Goal: Task Accomplishment & Management: Use online tool/utility

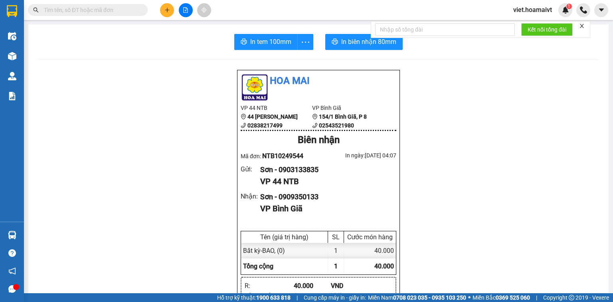
click at [597, 251] on div "In tem 100mm In biên nhận 80mm Hoa Mai VP 44 NTB 44 [PERSON_NAME] 02838217499 V…" at bounding box center [318, 304] width 580 height 560
click at [600, 252] on div "In tem 100mm In biên nhận 80mm Hoa Mai VP 44 NTB 44 [PERSON_NAME] 02838217499 V…" at bounding box center [318, 304] width 580 height 560
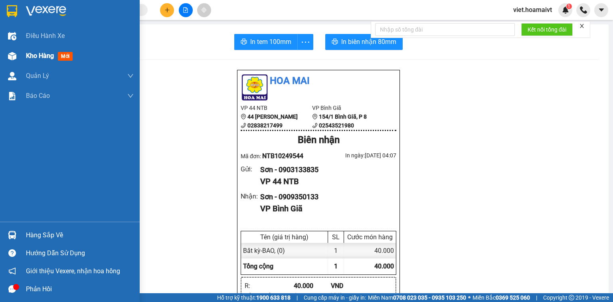
click at [34, 55] on span "Kho hàng" at bounding box center [40, 56] width 28 height 8
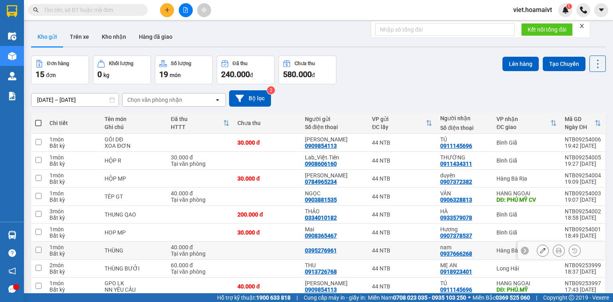
click at [605, 251] on td at bounding box center [605, 250] width 1 height 18
click at [181, 101] on div "Chọn văn phòng nhận" at bounding box center [154, 100] width 55 height 8
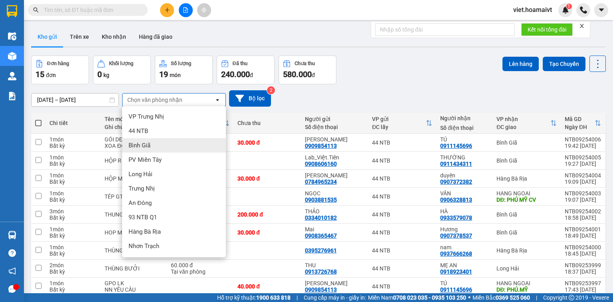
click at [164, 147] on div "Bình Giã" at bounding box center [174, 145] width 104 height 14
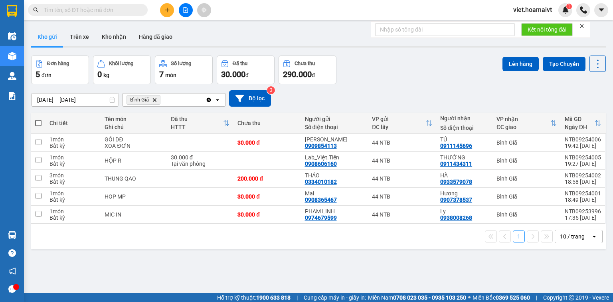
click at [571, 236] on div "10 / trang" at bounding box center [572, 236] width 25 height 8
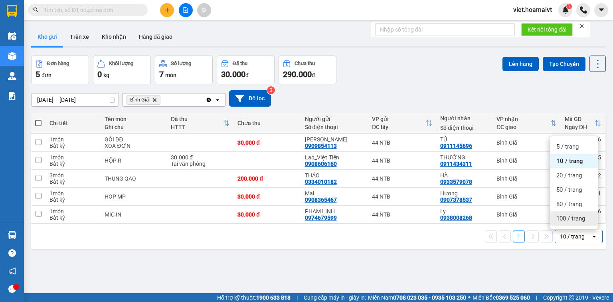
click at [568, 219] on span "100 / trang" at bounding box center [570, 218] width 29 height 8
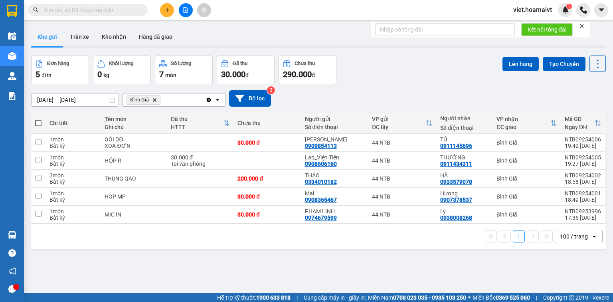
click at [155, 99] on icon "Bình Giã, close by backspace" at bounding box center [155, 100] width 4 height 4
click at [155, 99] on div "Chọn văn phòng nhận" at bounding box center [154, 100] width 55 height 8
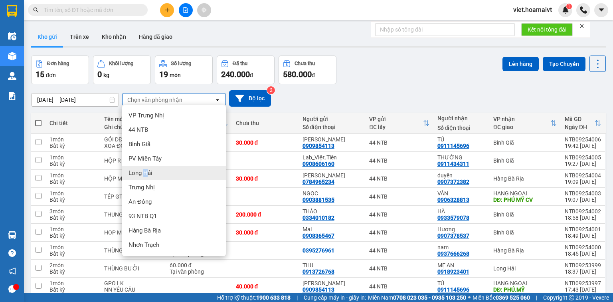
drag, startPoint x: 144, startPoint y: 171, endPoint x: 152, endPoint y: 159, distance: 13.8
click at [149, 165] on ul "VP Trưng Nhị 44 NTB Bình Giã PV Miền Tây Long Hải Trưng Nhị An Đông 93 NTB …" at bounding box center [174, 180] width 104 height 151
click at [145, 173] on span "Long Hải" at bounding box center [140, 173] width 24 height 8
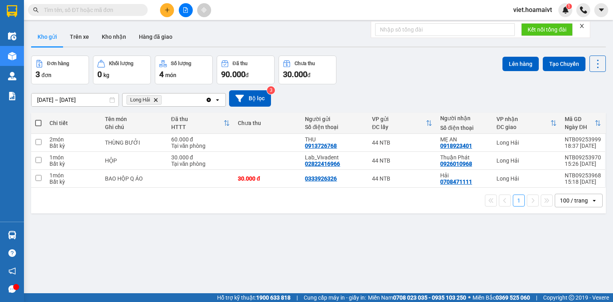
click at [156, 99] on icon "Delete" at bounding box center [155, 99] width 5 height 5
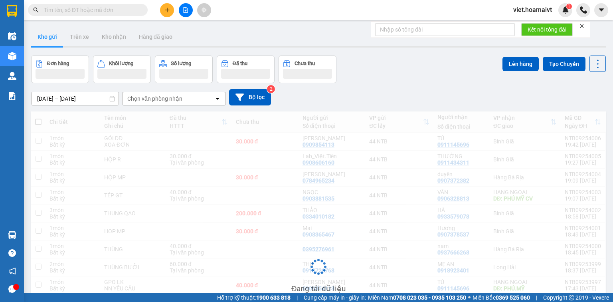
click at [156, 99] on div "Chọn văn phòng nhận" at bounding box center [154, 99] width 55 height 8
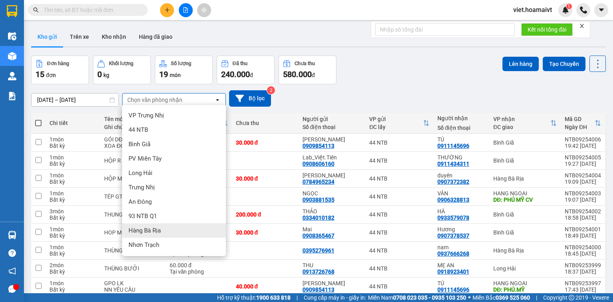
click at [158, 234] on div "Hàng Bà Rịa" at bounding box center [174, 230] width 104 height 14
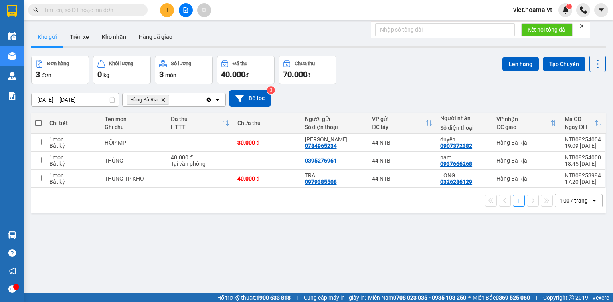
click at [163, 99] on icon "Hàng Bà Rịa, close by backspace" at bounding box center [164, 100] width 4 height 4
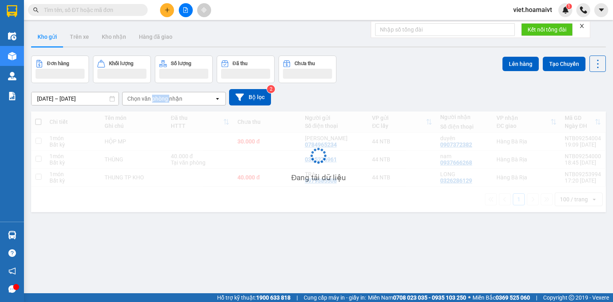
click at [163, 99] on div "Chọn văn phòng nhận" at bounding box center [154, 99] width 55 height 8
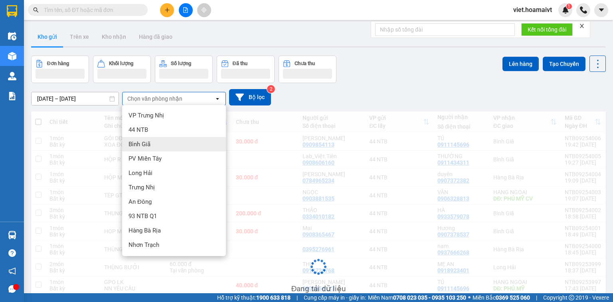
click at [159, 142] on div "Bình Giã" at bounding box center [174, 144] width 104 height 14
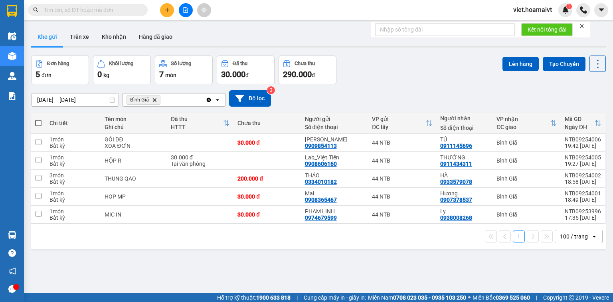
click at [154, 102] on span "Bình Giã Delete" at bounding box center [143, 100] width 34 height 10
click at [154, 100] on icon "Bình Giã, close by backspace" at bounding box center [155, 100] width 4 height 4
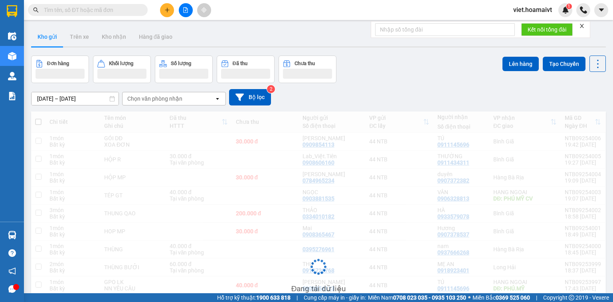
click at [154, 100] on div "Chọn văn phòng nhận" at bounding box center [154, 99] width 55 height 8
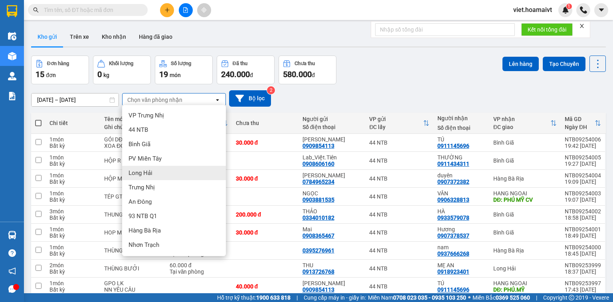
click at [156, 176] on div "Long Hải" at bounding box center [174, 173] width 104 height 14
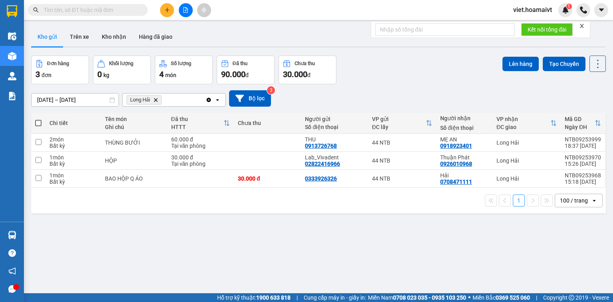
click at [158, 100] on icon "Delete" at bounding box center [155, 99] width 5 height 5
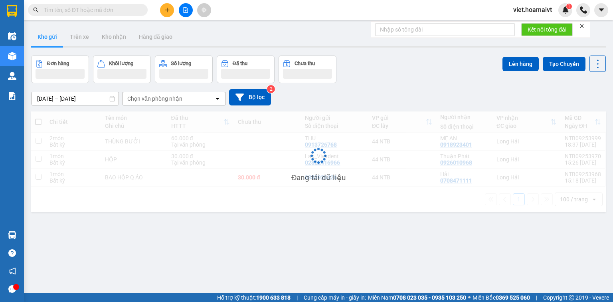
click at [158, 100] on div "Chọn văn phòng nhận" at bounding box center [154, 99] width 55 height 8
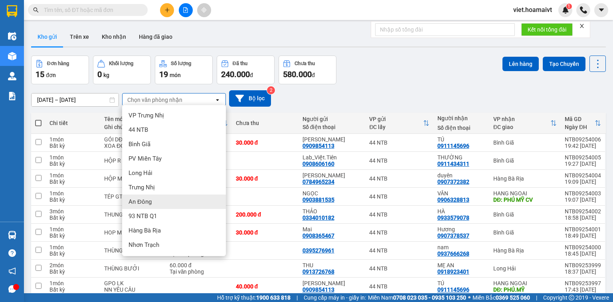
scroll to position [32, 0]
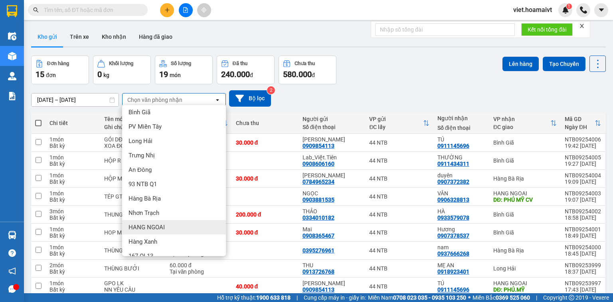
click at [160, 222] on div "HANG NGOAI" at bounding box center [174, 227] width 104 height 14
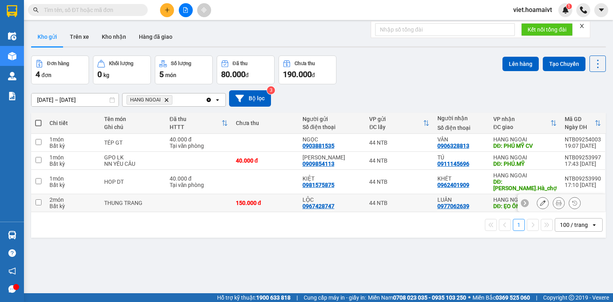
click at [40, 199] on input "checkbox" at bounding box center [39, 202] width 6 height 6
checkbox input "true"
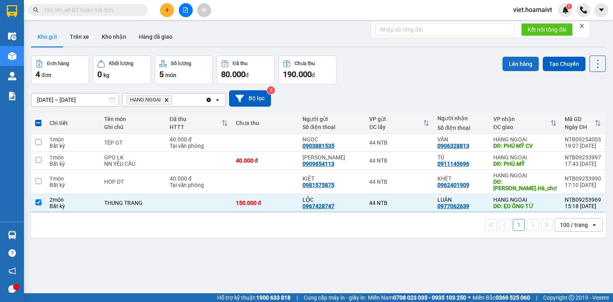
click at [519, 61] on button "Lên hàng" at bounding box center [520, 64] width 36 height 14
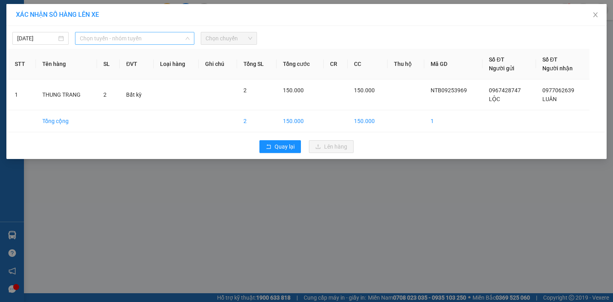
click at [123, 43] on span "Chọn tuyến - nhóm tuyến" at bounding box center [135, 38] width 110 height 12
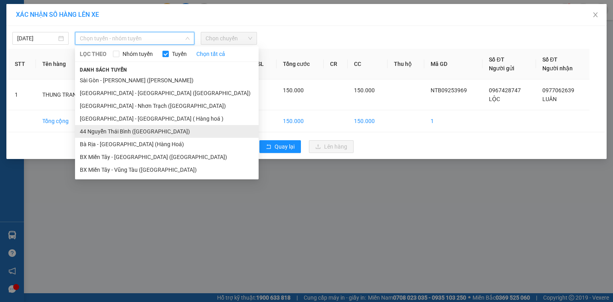
click at [109, 131] on li "44 Nguyễn Thái Bình (Hàng Ngoài)" at bounding box center [166, 131] width 183 height 13
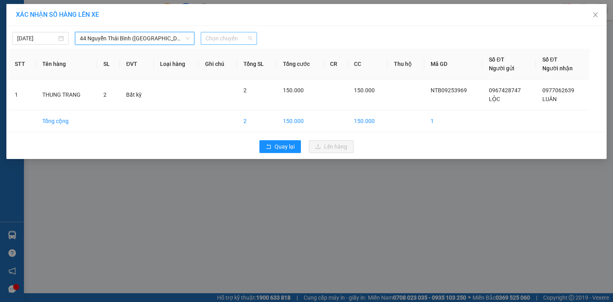
click at [229, 39] on span "Chọn chuyến" at bounding box center [228, 38] width 47 height 12
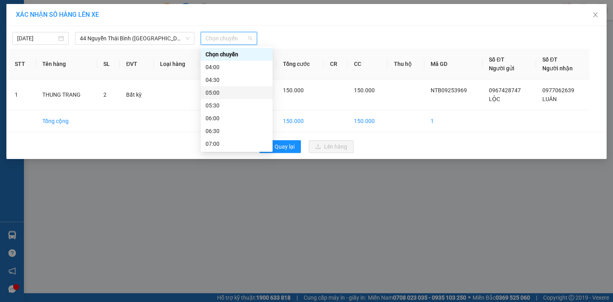
click at [219, 94] on div "05:00" at bounding box center [236, 92] width 62 height 9
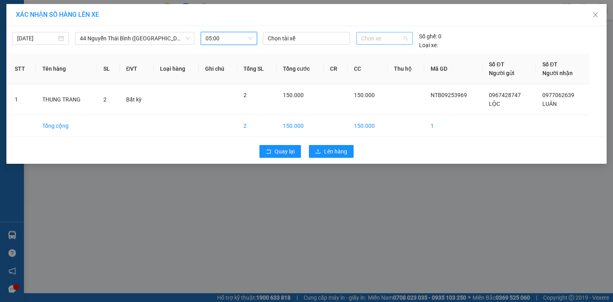
click at [367, 40] on span "Chọn xe" at bounding box center [384, 38] width 46 height 12
type input "3380"
click at [383, 54] on div "72H-033.80" at bounding box center [384, 54] width 46 height 9
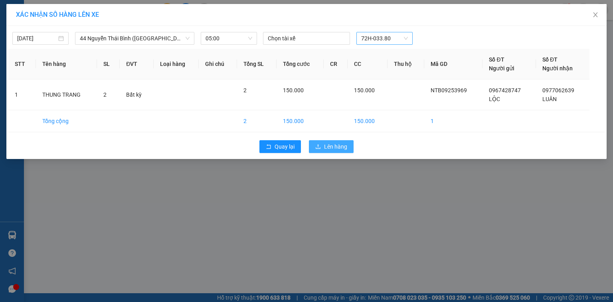
click at [339, 147] on span "Lên hàng" at bounding box center [335, 146] width 23 height 9
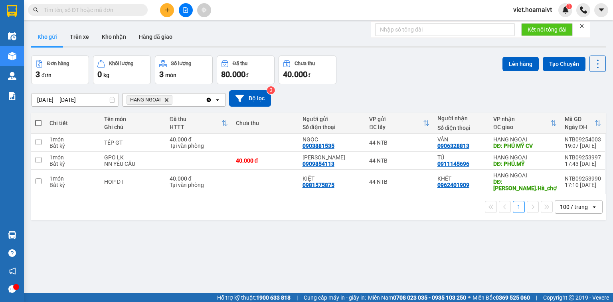
click at [168, 99] on icon "HANG NGOAI, close by backspace" at bounding box center [167, 100] width 4 height 4
click at [168, 99] on div "Chọn văn phòng nhận" at bounding box center [154, 100] width 55 height 8
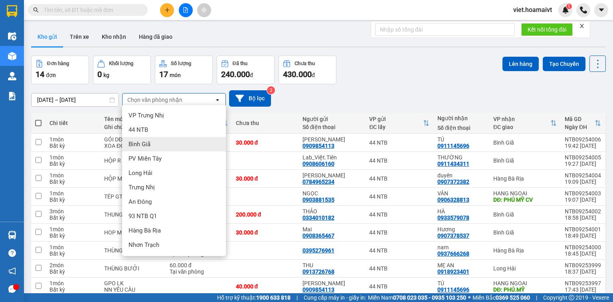
click at [148, 148] on span "Bình Giã" at bounding box center [139, 144] width 22 height 8
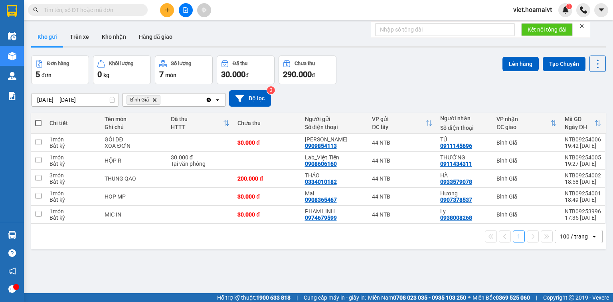
click at [38, 122] on span at bounding box center [38, 123] width 6 height 6
click at [38, 119] on input "checkbox" at bounding box center [38, 119] width 0 height 0
checkbox input "true"
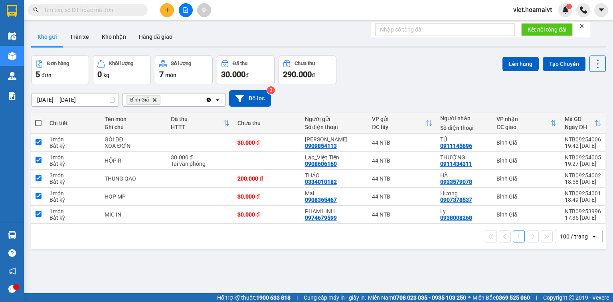
checkbox input "true"
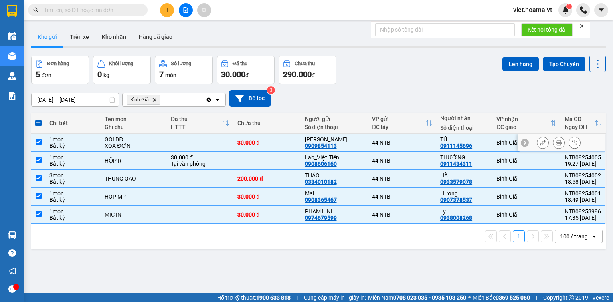
click at [38, 144] on input "checkbox" at bounding box center [39, 142] width 6 height 6
checkbox input "false"
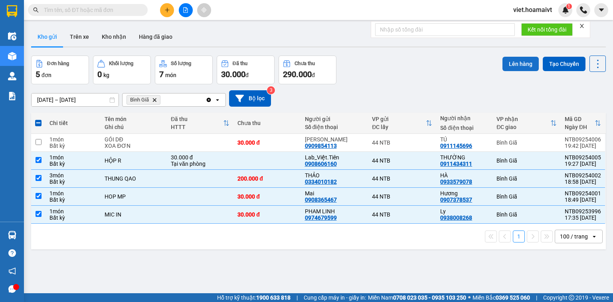
click at [503, 63] on button "Lên hàng" at bounding box center [520, 64] width 36 height 14
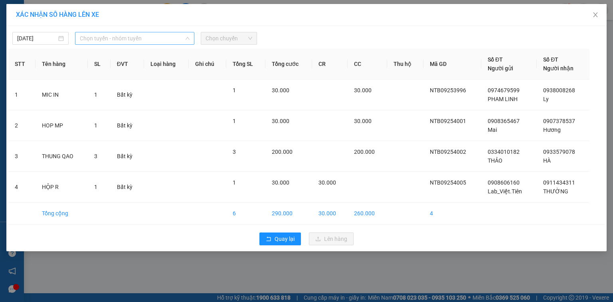
click at [119, 39] on span "Chọn tuyến - nhóm tuyến" at bounding box center [135, 38] width 110 height 12
click at [57, 39] on input "14/09/2025" at bounding box center [36, 38] width 39 height 9
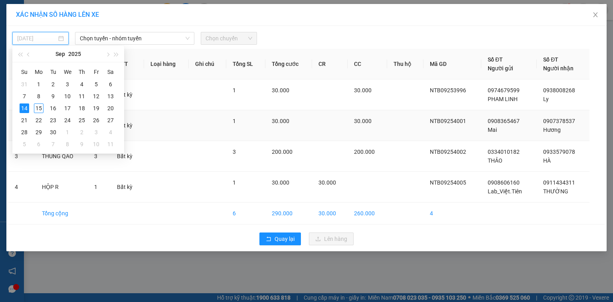
click at [39, 110] on div "15" at bounding box center [39, 108] width 10 height 10
type input "[DATE]"
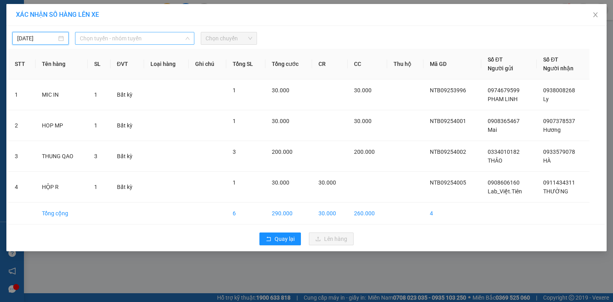
click at [152, 41] on span "Chọn tuyến - nhóm tuyến" at bounding box center [135, 38] width 110 height 12
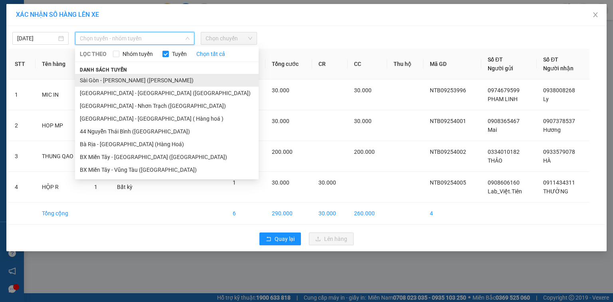
click at [132, 82] on li "Sài Gòn - Vũng Tàu (Hàng Hoá)" at bounding box center [166, 80] width 183 height 13
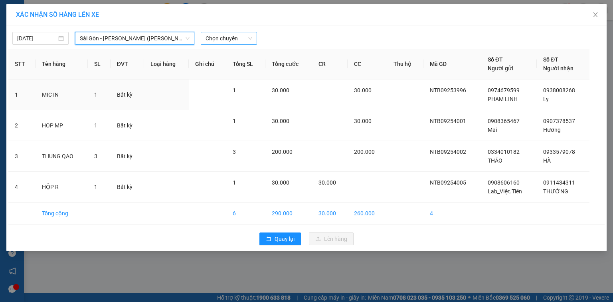
click at [238, 36] on span "Chọn chuyến" at bounding box center [228, 38] width 47 height 12
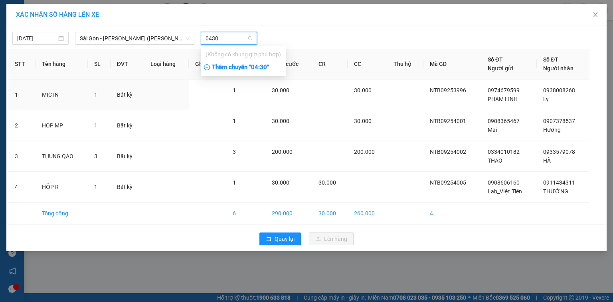
type input "0430"
click at [238, 70] on div "Thêm chuyến " 04:30 "" at bounding box center [243, 68] width 85 height 14
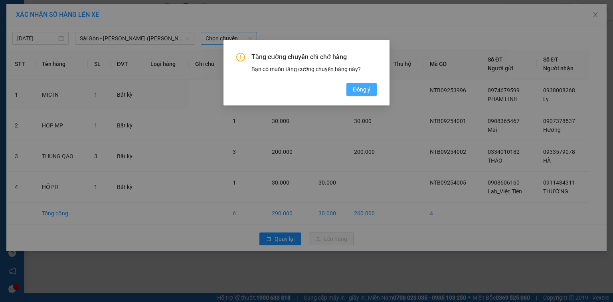
click at [361, 91] on span "Đồng ý" at bounding box center [362, 89] width 18 height 9
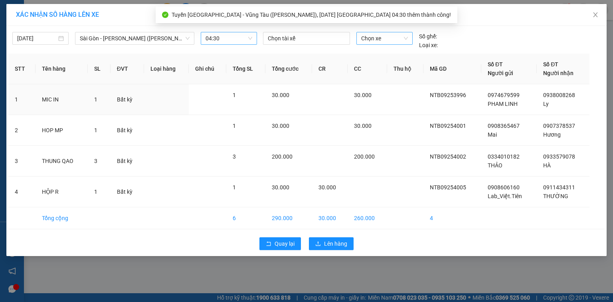
click at [401, 40] on span "Chọn xe" at bounding box center [384, 38] width 46 height 12
type input "3380"
click at [387, 54] on div "72H-033.80" at bounding box center [384, 54] width 46 height 9
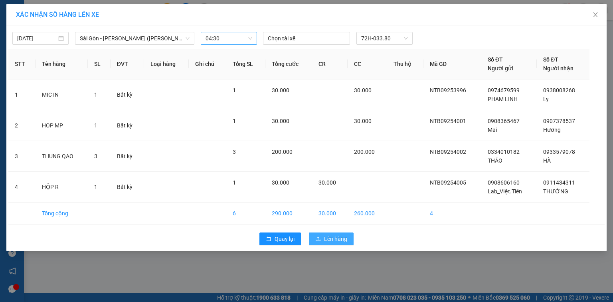
click at [329, 234] on span "Lên hàng" at bounding box center [335, 238] width 23 height 9
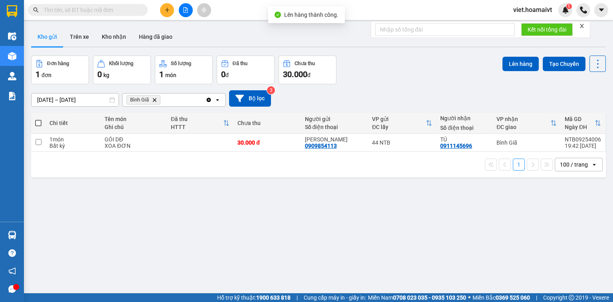
click at [155, 99] on icon "Delete" at bounding box center [154, 99] width 5 height 5
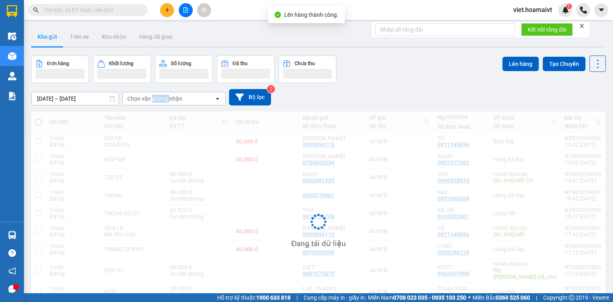
click at [155, 99] on div "Chọn văn phòng nhận" at bounding box center [154, 99] width 55 height 8
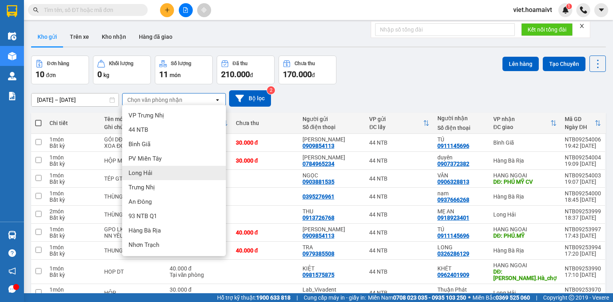
click at [155, 172] on div "Long Hải" at bounding box center [174, 173] width 104 height 14
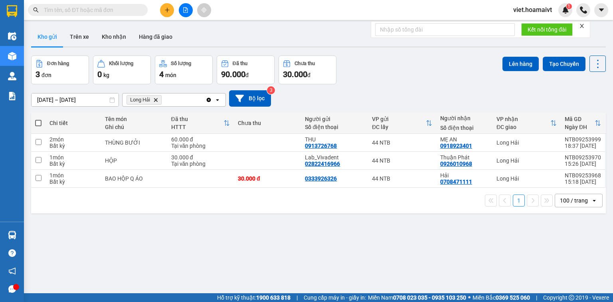
click at [39, 124] on span at bounding box center [38, 123] width 6 height 6
click at [38, 119] on input "checkbox" at bounding box center [38, 119] width 0 height 0
checkbox input "true"
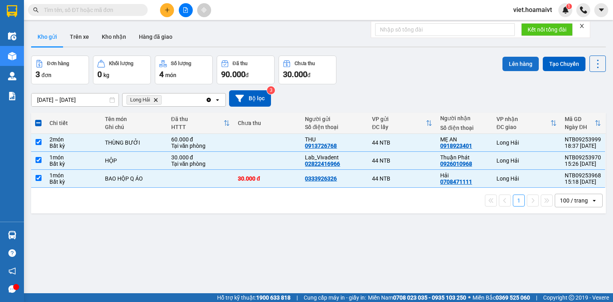
click at [511, 64] on button "Lên hàng" at bounding box center [520, 64] width 36 height 14
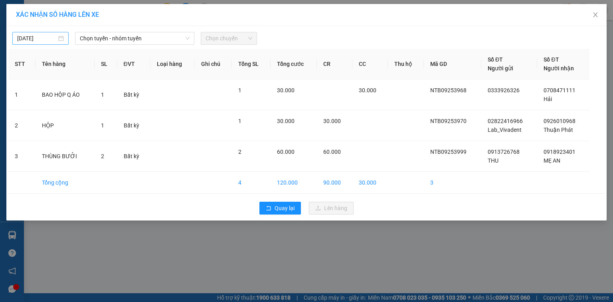
click at [51, 40] on input "14/09/2025" at bounding box center [36, 38] width 39 height 9
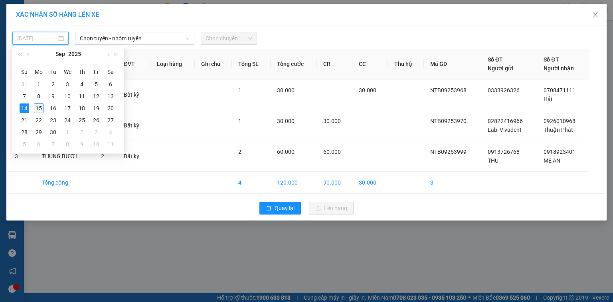
click at [39, 106] on div "15" at bounding box center [39, 108] width 10 height 10
type input "[DATE]"
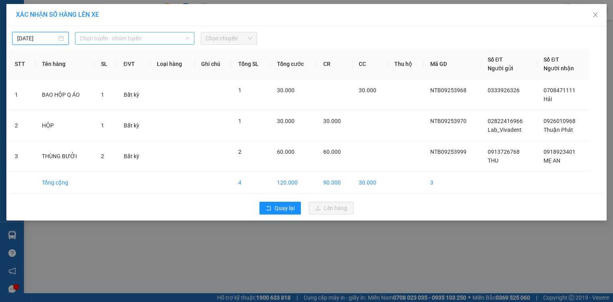
click at [148, 38] on span "Chọn tuyến - nhóm tuyến" at bounding box center [135, 38] width 110 height 12
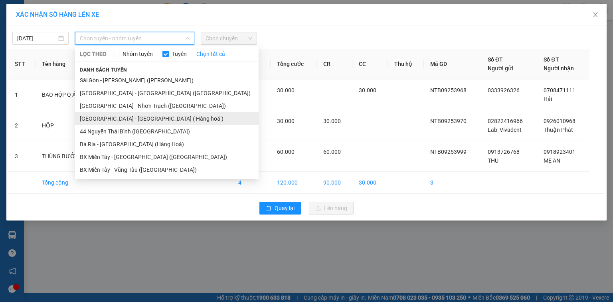
click at [119, 119] on li "Sài Gòn - Long Hải ( Hàng hoá )" at bounding box center [166, 118] width 183 height 13
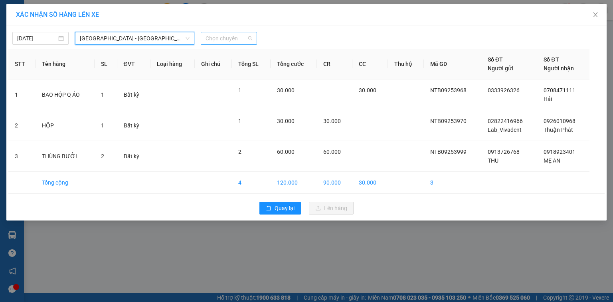
click at [223, 38] on span "Chọn chuyến" at bounding box center [228, 38] width 47 height 12
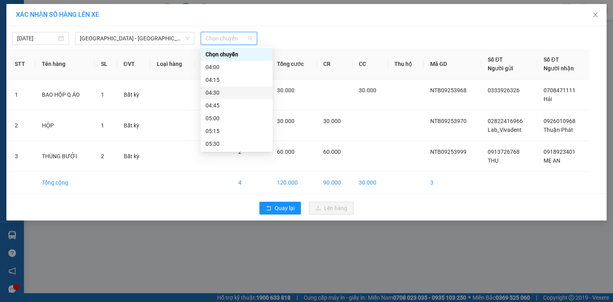
click at [219, 93] on div "04:30" at bounding box center [236, 92] width 62 height 9
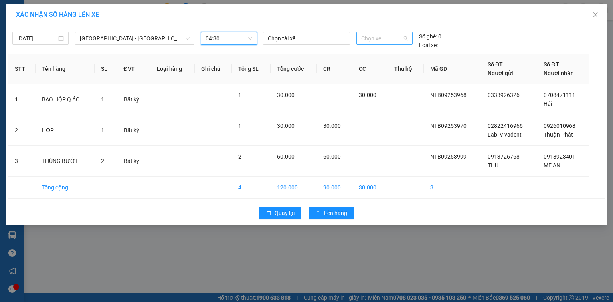
click at [372, 41] on span "Chọn xe" at bounding box center [384, 38] width 46 height 12
type input "3380"
click at [364, 55] on div "72H-033.80" at bounding box center [384, 54] width 46 height 9
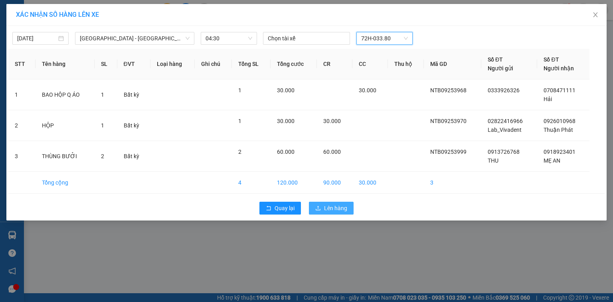
click at [335, 205] on span "Lên hàng" at bounding box center [335, 207] width 23 height 9
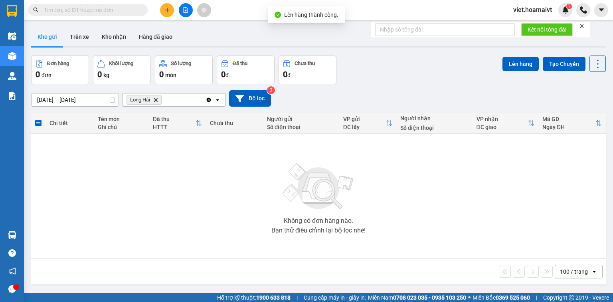
click at [155, 98] on icon "Delete" at bounding box center [155, 99] width 5 height 5
click at [155, 98] on div "Chọn văn phòng nhận" at bounding box center [154, 100] width 55 height 8
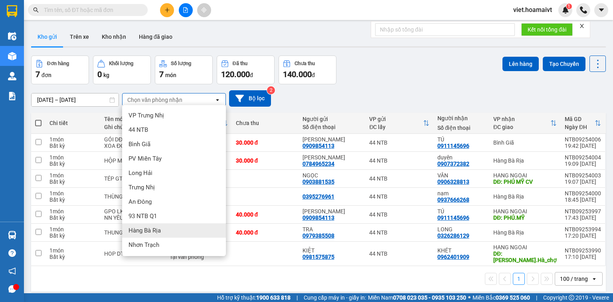
click at [157, 227] on span "Hàng Bà Rịa" at bounding box center [144, 230] width 32 height 8
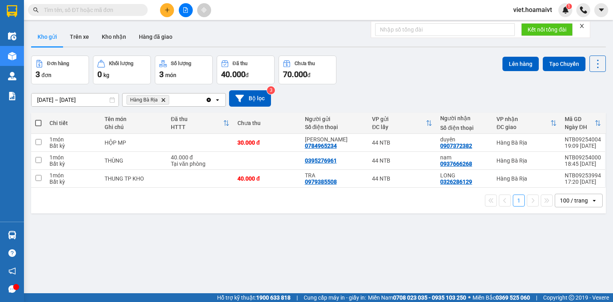
click at [37, 121] on span at bounding box center [38, 123] width 6 height 6
click at [38, 119] on input "checkbox" at bounding box center [38, 119] width 0 height 0
checkbox input "true"
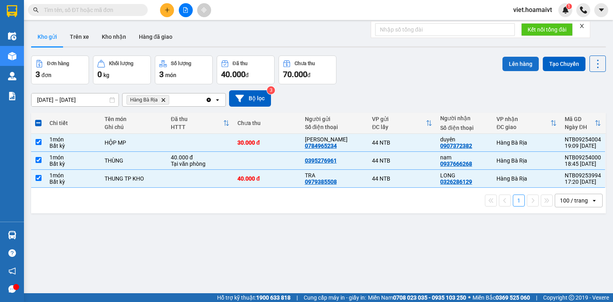
click at [522, 63] on button "Lên hàng" at bounding box center [520, 64] width 36 height 14
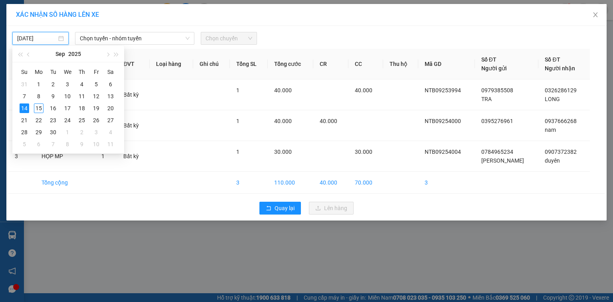
click at [37, 39] on input "14/09/2025" at bounding box center [36, 38] width 39 height 9
click at [38, 106] on div "15" at bounding box center [39, 108] width 10 height 10
type input "[DATE]"
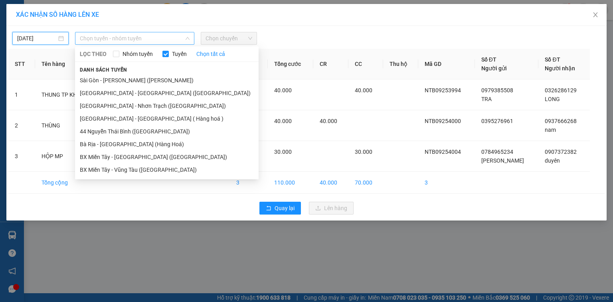
click at [112, 37] on span "Chọn tuyến - nhóm tuyến" at bounding box center [135, 38] width 110 height 12
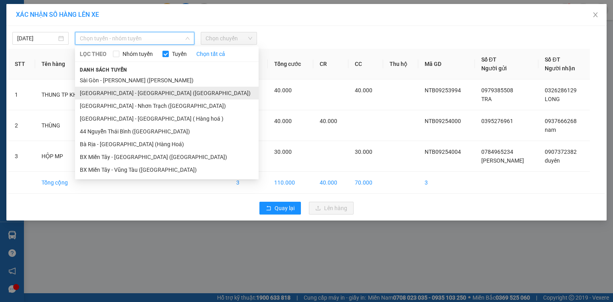
click at [100, 90] on li "Sài Gòn - Bà Rịa (Hàng Hoá)" at bounding box center [166, 93] width 183 height 13
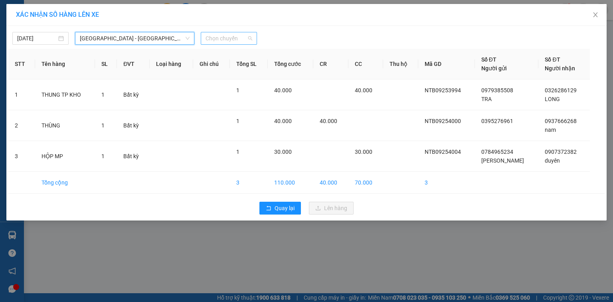
click at [221, 40] on span "Chọn chuyến" at bounding box center [228, 38] width 47 height 12
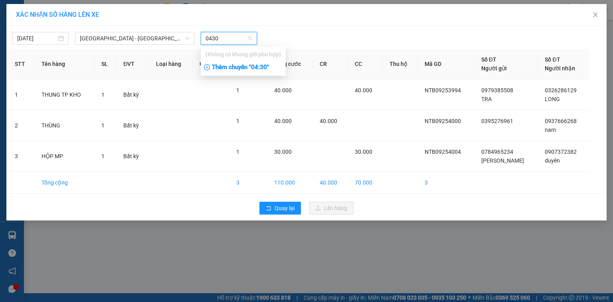
type input "0430"
click at [238, 69] on div "Thêm chuyến " 04:30 "" at bounding box center [243, 68] width 85 height 14
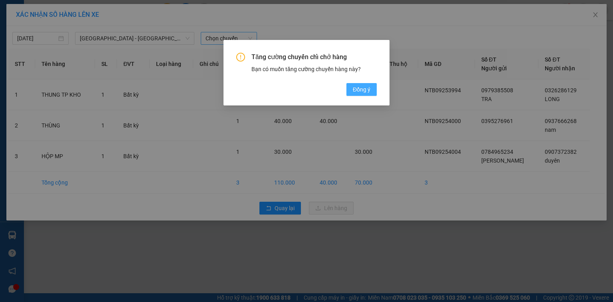
click at [359, 93] on span "Đồng ý" at bounding box center [362, 89] width 18 height 9
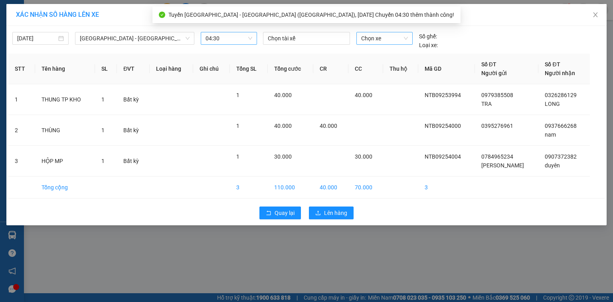
click at [386, 40] on span "Chọn xe" at bounding box center [384, 38] width 46 height 12
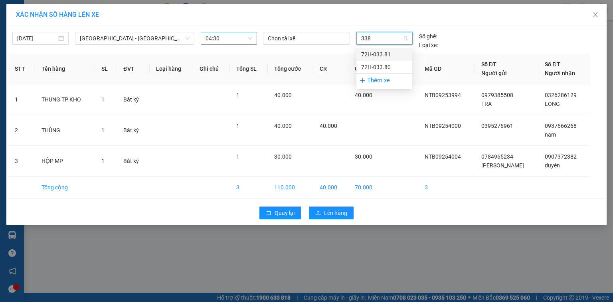
type input "3380"
click at [380, 52] on div "72H-033.80" at bounding box center [384, 54] width 46 height 9
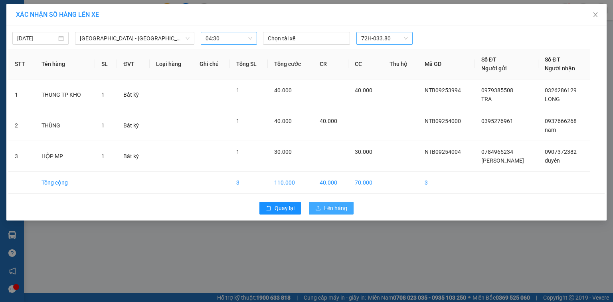
click at [336, 204] on span "Lên hàng" at bounding box center [335, 207] width 23 height 9
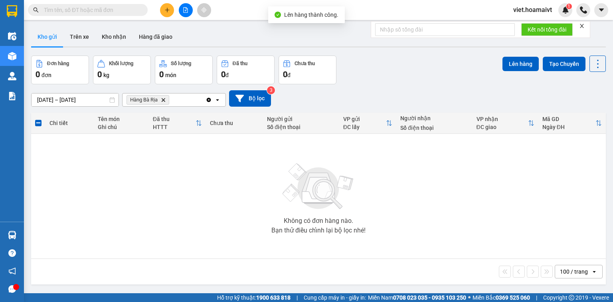
click at [164, 99] on icon "Hàng Bà Rịa, close by backspace" at bounding box center [164, 100] width 4 height 4
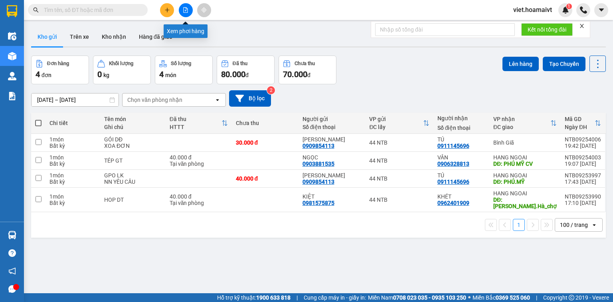
click at [185, 11] on icon "file-add" at bounding box center [186, 10] width 6 height 6
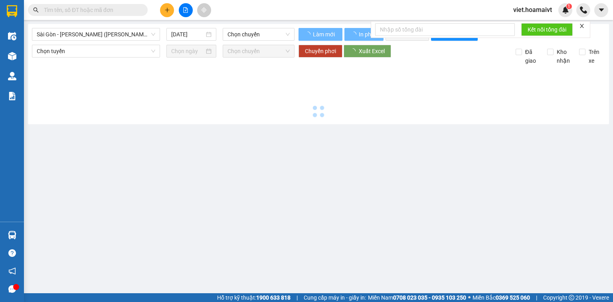
type input "[DATE]"
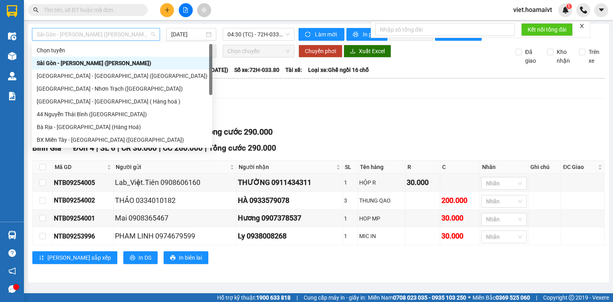
click at [146, 35] on span "Sài Gòn - Vũng Tàu (Hàng Hoá)" at bounding box center [96, 34] width 118 height 12
click at [94, 114] on div "44 Nguyễn Thái Bình (Hàng Ngoài)" at bounding box center [122, 114] width 171 height 9
type input "[DATE]"
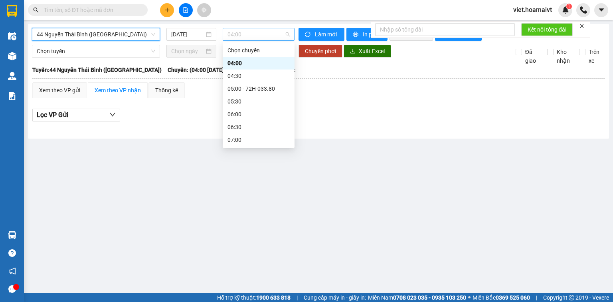
click at [252, 32] on span "04:00" at bounding box center [258, 34] width 63 height 12
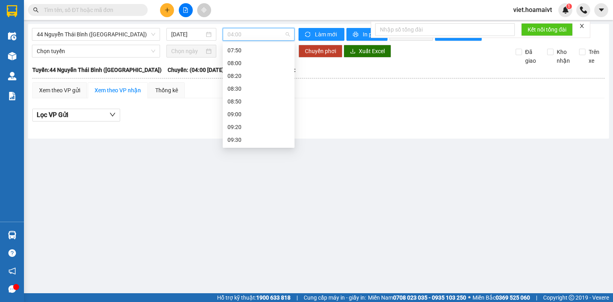
scroll to position [32, 0]
click at [265, 57] on div "05:00 - 72H-033.80" at bounding box center [258, 56] width 62 height 9
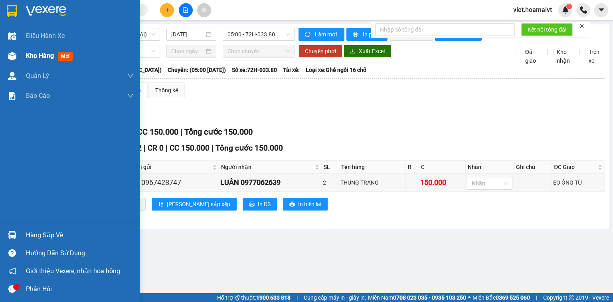
click at [37, 57] on span "Kho hàng" at bounding box center [40, 56] width 28 height 8
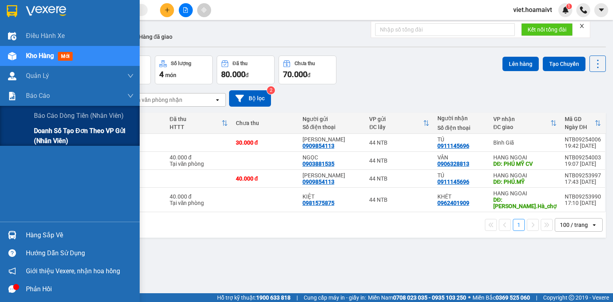
click at [43, 136] on span "Doanh số tạo đơn theo VP gửi (nhân viên)" at bounding box center [84, 136] width 100 height 20
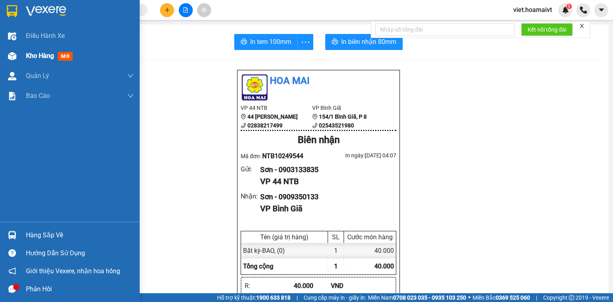
click at [34, 56] on span "Kho hàng" at bounding box center [40, 56] width 28 height 8
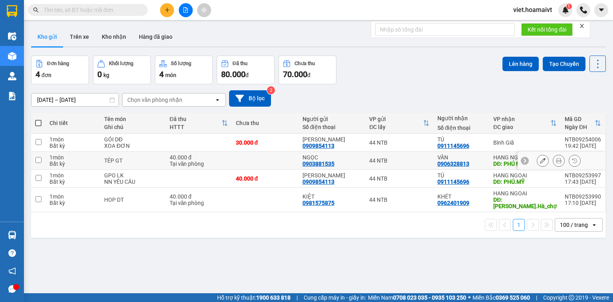
click at [38, 161] on input "checkbox" at bounding box center [39, 160] width 6 height 6
checkbox input "true"
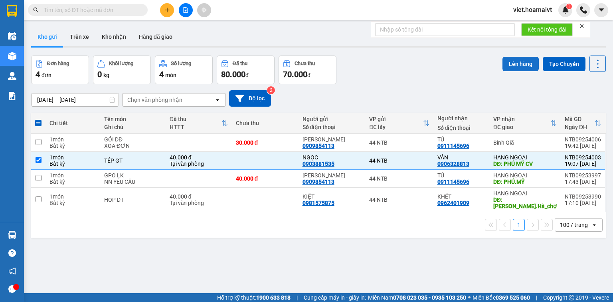
click at [524, 60] on button "Lên hàng" at bounding box center [520, 64] width 36 height 14
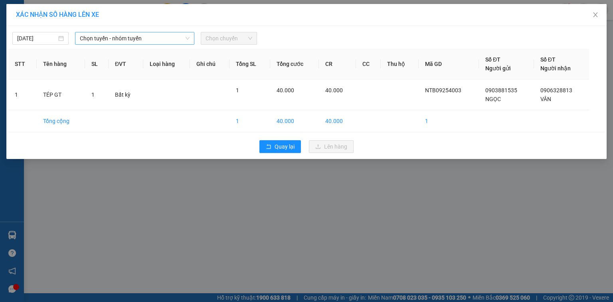
click at [107, 37] on span "Chọn tuyến - nhóm tuyến" at bounding box center [135, 38] width 110 height 12
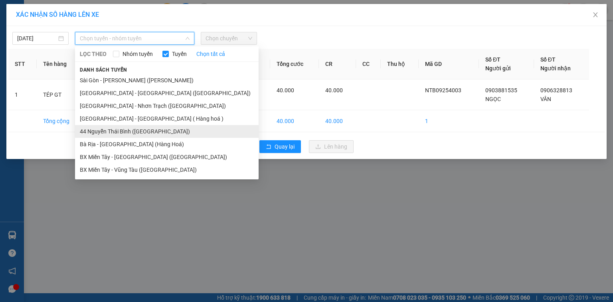
click at [118, 129] on li "44 Nguyễn Thái Bình (Hàng Ngoài)" at bounding box center [166, 131] width 183 height 13
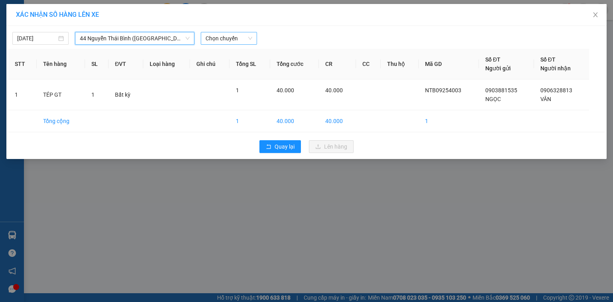
click at [229, 39] on span "Chọn chuyến" at bounding box center [228, 38] width 47 height 12
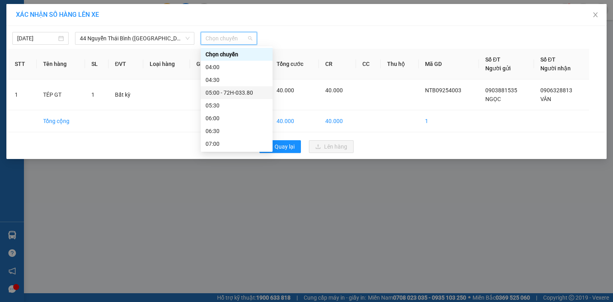
click at [238, 96] on div "05:00 - 72H-033.80" at bounding box center [236, 92] width 62 height 9
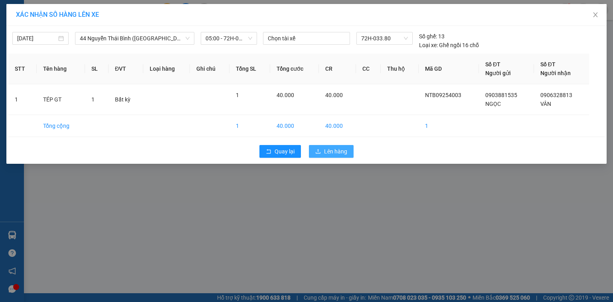
click at [340, 150] on span "Lên hàng" at bounding box center [335, 151] width 23 height 9
